Goal: Information Seeking & Learning: Understand process/instructions

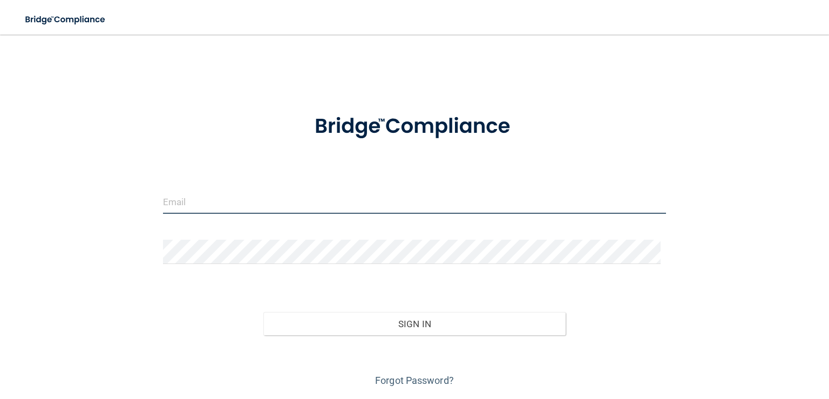
click at [258, 203] on input "email" at bounding box center [414, 202] width 503 height 24
type input "[EMAIL_ADDRESS][DOMAIN_NAME]"
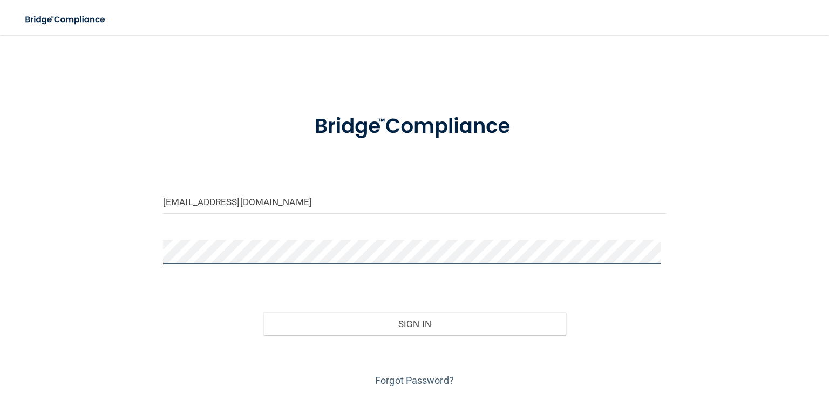
click at [264, 312] on button "Sign In" at bounding box center [415, 324] width 302 height 24
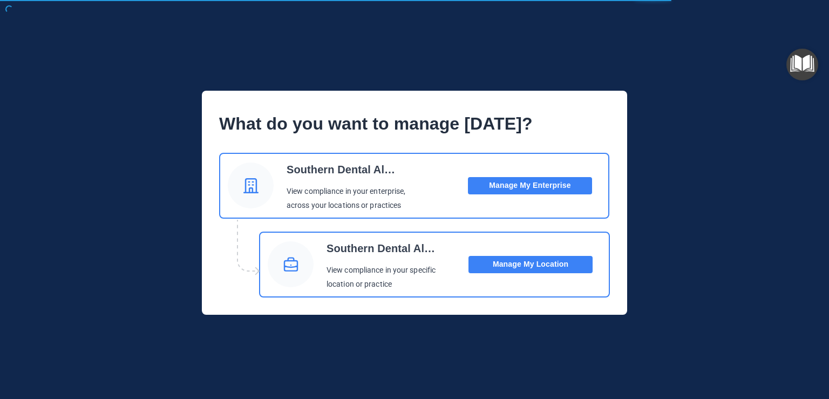
click at [544, 268] on button "Manage My Location" at bounding box center [531, 264] width 124 height 17
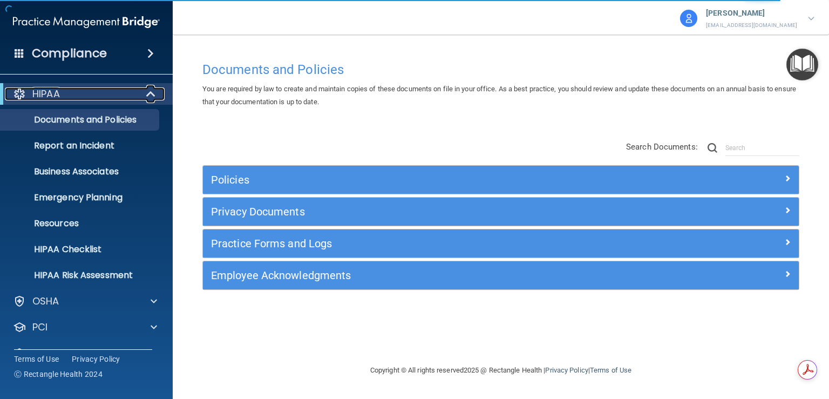
click at [145, 95] on div at bounding box center [151, 93] width 26 height 13
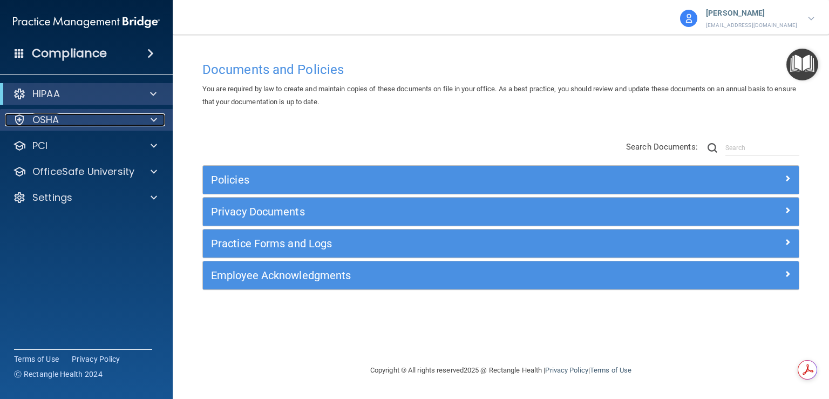
click at [144, 119] on div at bounding box center [152, 119] width 27 height 13
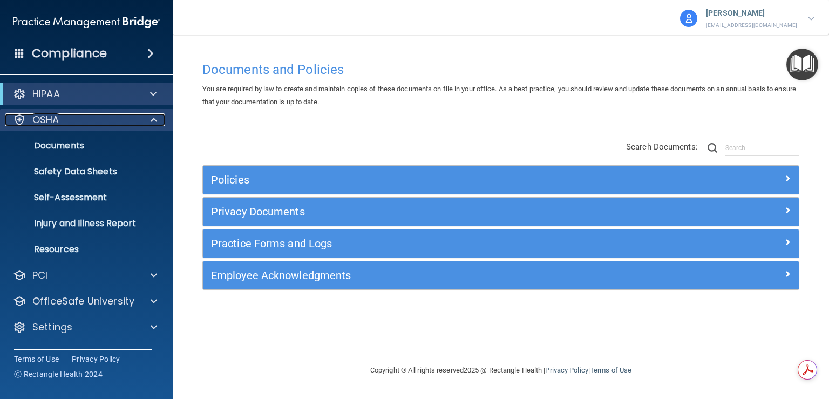
click at [153, 120] on span at bounding box center [154, 119] width 6 height 13
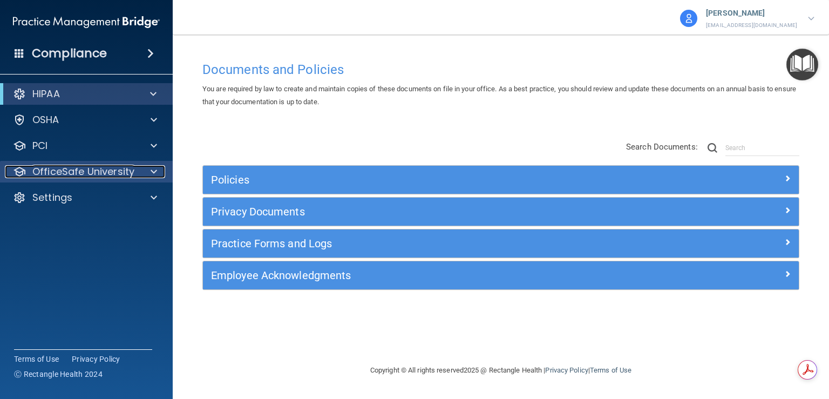
click at [156, 170] on span at bounding box center [154, 171] width 6 height 13
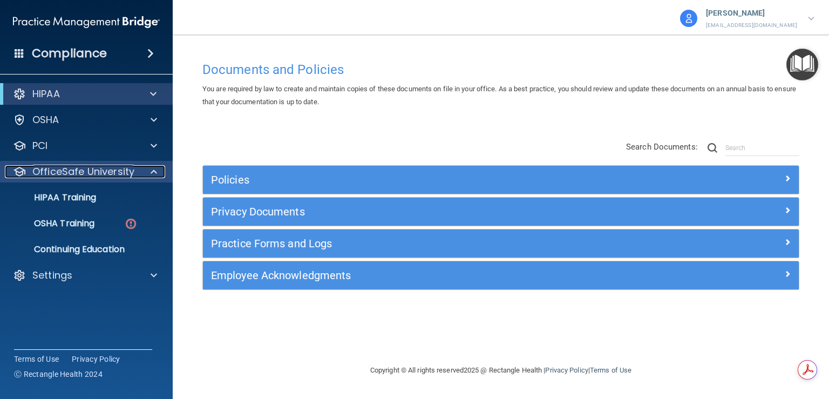
click at [153, 166] on span at bounding box center [154, 171] width 6 height 13
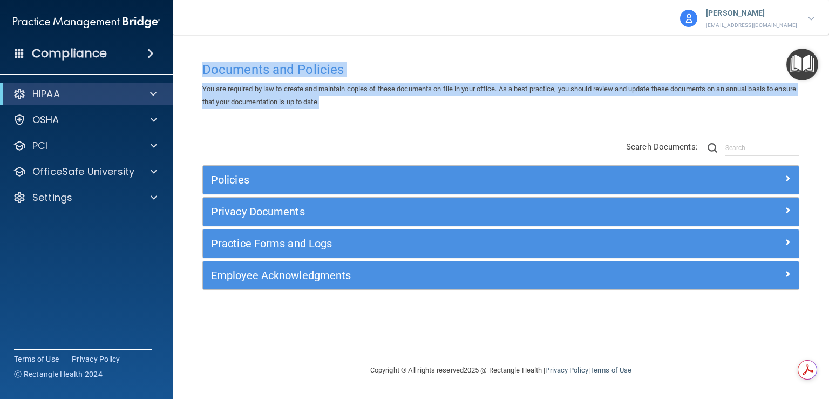
drag, startPoint x: 205, startPoint y: 71, endPoint x: 359, endPoint y: 104, distance: 157.4
click at [359, 104] on div "Documents and Policies You are required by law to create and maintain copies of…" at bounding box center [500, 82] width 613 height 52
click at [359, 104] on div "You are required by law to create and maintain copies of these documents on fil…" at bounding box center [500, 96] width 613 height 26
drag, startPoint x: 349, startPoint y: 104, endPoint x: 197, endPoint y: 67, distance: 156.1
click at [197, 67] on div "Documents and Policies You are required by law to create and maintain copies of…" at bounding box center [500, 82] width 613 height 52
